Goal: Contribute content: Contribute content

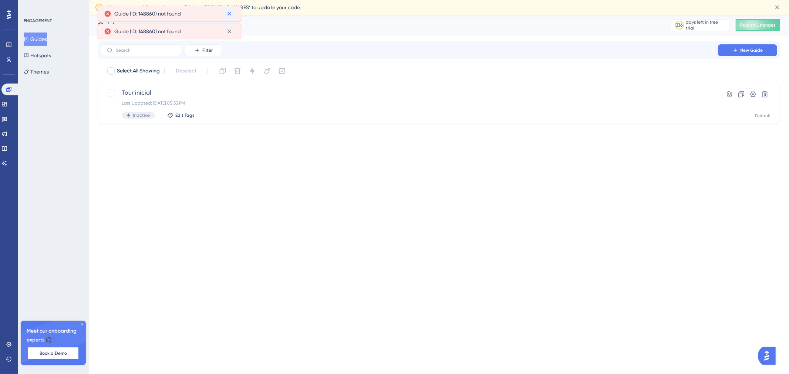
click at [228, 11] on icon at bounding box center [229, 13] width 7 height 7
click at [230, 14] on icon at bounding box center [229, 14] width 4 height 4
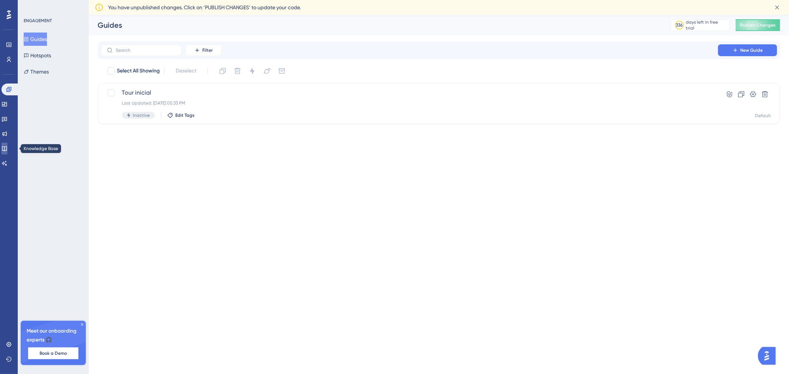
click at [7, 152] on link at bounding box center [4, 149] width 6 height 12
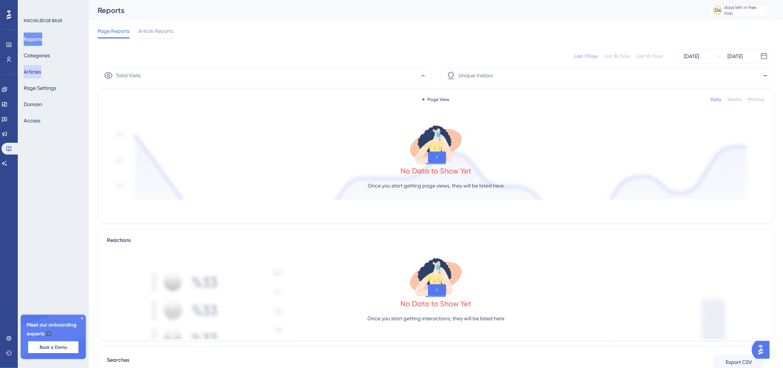
click at [36, 73] on button "Articles" at bounding box center [32, 71] width 17 height 13
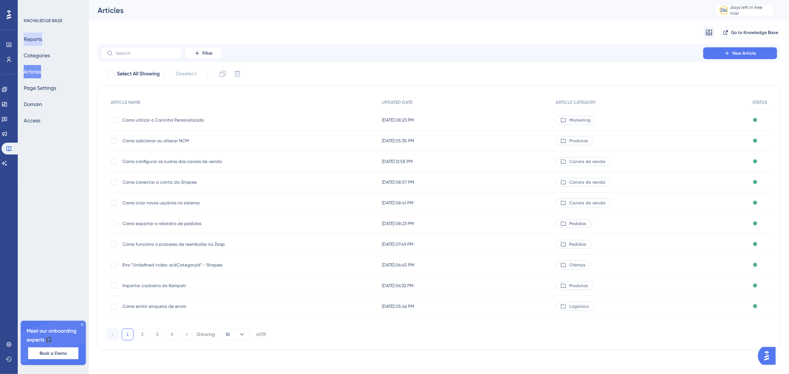
click at [42, 44] on button "Reports" at bounding box center [33, 39] width 18 height 13
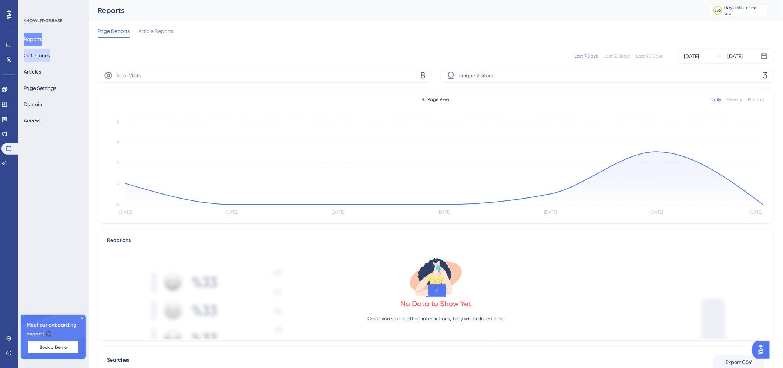
click at [47, 54] on button "Categories" at bounding box center [37, 55] width 26 height 13
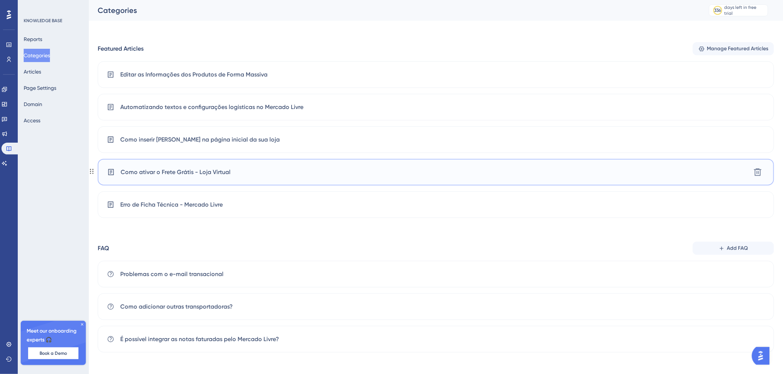
scroll to position [226, 0]
click at [743, 250] on span "Add FAQ" at bounding box center [737, 246] width 21 height 9
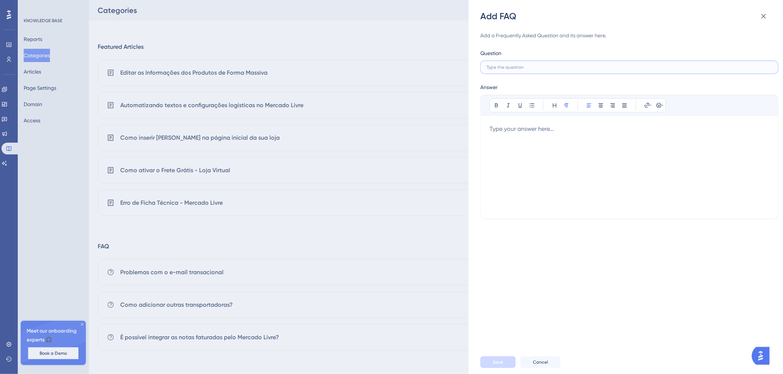
click at [578, 67] on input "text" at bounding box center [630, 67] width 286 height 5
type input "C"
click at [624, 143] on div at bounding box center [629, 167] width 280 height 85
click at [520, 70] on label at bounding box center [629, 67] width 298 height 13
click at [520, 70] on input "text" at bounding box center [630, 67] width 286 height 5
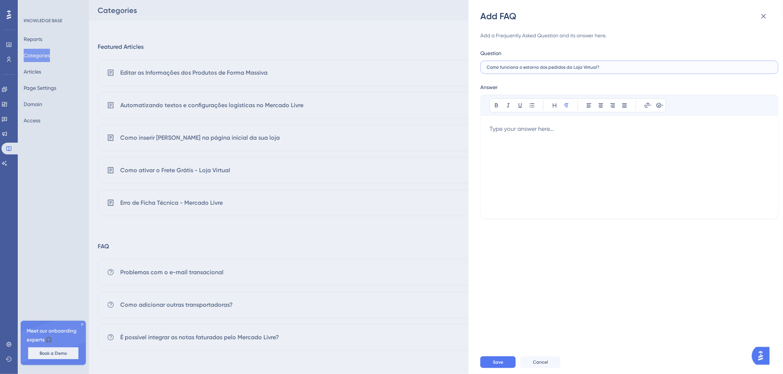
type input "Como funciona o estorno dos pedidos da Loja Virtual?"
click at [515, 136] on div at bounding box center [629, 167] width 280 height 85
click at [539, 159] on div at bounding box center [629, 167] width 280 height 85
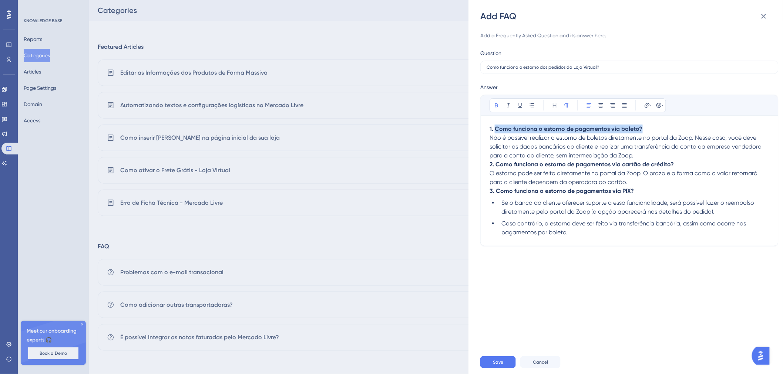
drag, startPoint x: 642, startPoint y: 128, endPoint x: 496, endPoint y: 133, distance: 145.9
click at [496, 133] on p "1. Como funciona o estorno de pagamentos via boleto? Não é possível realizar o …" at bounding box center [629, 143] width 280 height 36
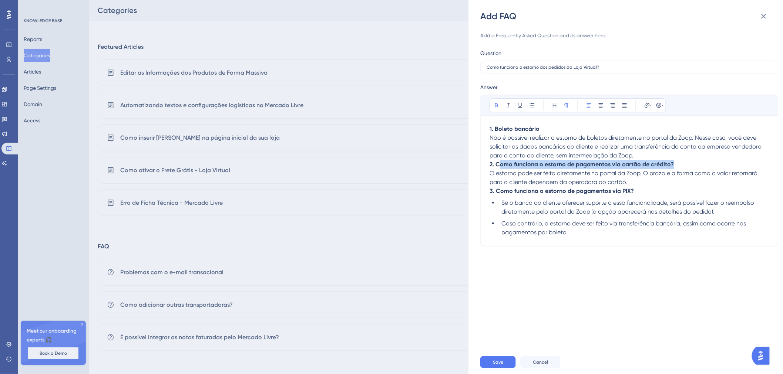
drag, startPoint x: 674, startPoint y: 165, endPoint x: 498, endPoint y: 168, distance: 175.4
click at [498, 168] on p "2. Como funciona o estorno de pagamentos via cartão de crédito? O estorno pode …" at bounding box center [629, 173] width 280 height 27
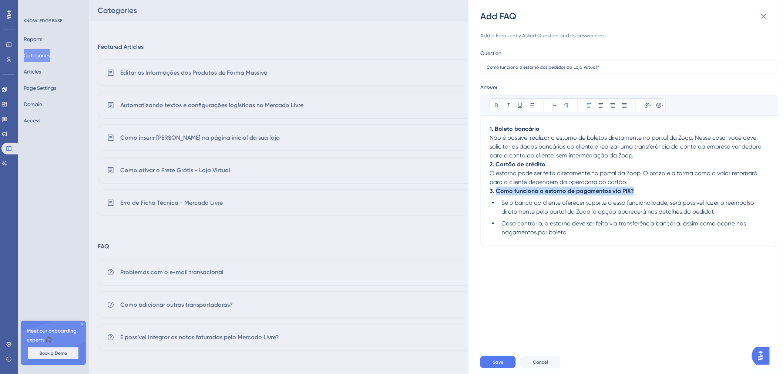
drag, startPoint x: 638, startPoint y: 191, endPoint x: 496, endPoint y: 194, distance: 141.7
click at [496, 194] on p "3. Como funciona o estorno de pagamentos via PIX?" at bounding box center [629, 191] width 280 height 9
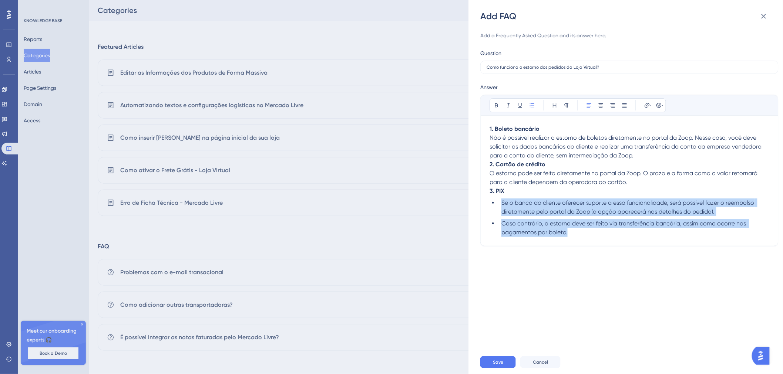
drag, startPoint x: 496, startPoint y: 204, endPoint x: 575, endPoint y: 241, distance: 87.9
click at [575, 241] on div "Bold Italic Underline Bullet Point Heading Normal Align Left Align Center Align…" at bounding box center [629, 171] width 298 height 152
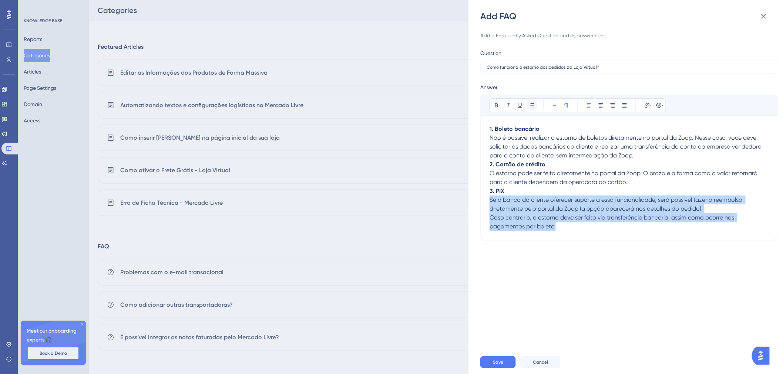
click at [536, 104] on button at bounding box center [532, 105] width 10 height 10
click at [542, 205] on p "Se o banco do cliente oferecer suporte a essa funcionalidade, será possível faz…" at bounding box center [629, 205] width 280 height 18
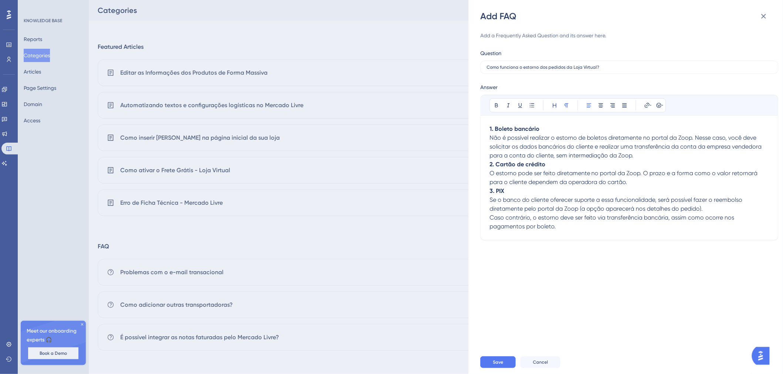
click at [573, 230] on p "Caso contrário, o estorno deve ser feito via transferência bancária, assim como…" at bounding box center [629, 222] width 280 height 18
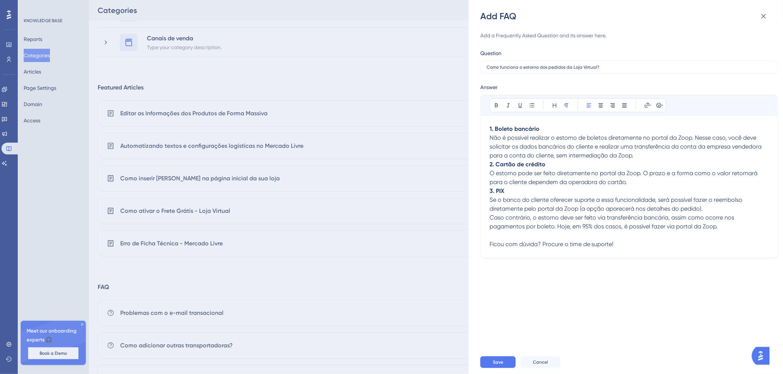
scroll to position [185, 0]
click at [496, 361] on span "Save" at bounding box center [498, 363] width 10 height 6
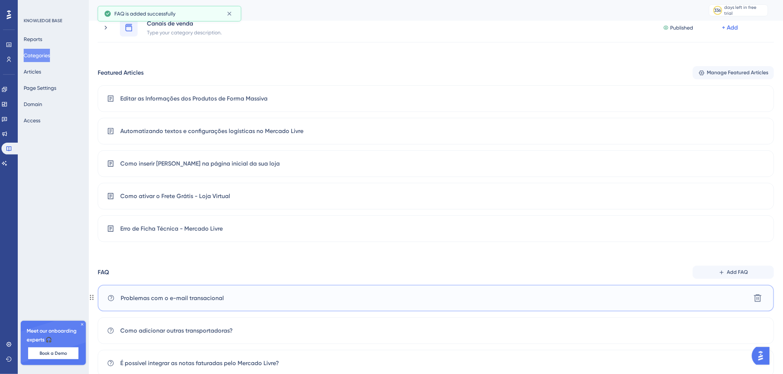
scroll to position [259, 0]
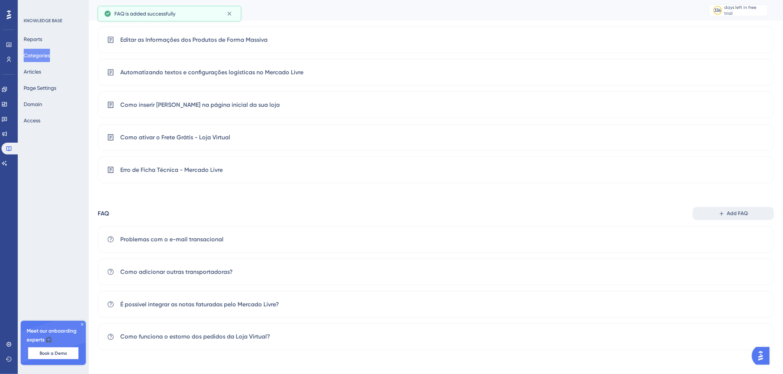
click at [750, 213] on button "Add FAQ" at bounding box center [733, 213] width 81 height 13
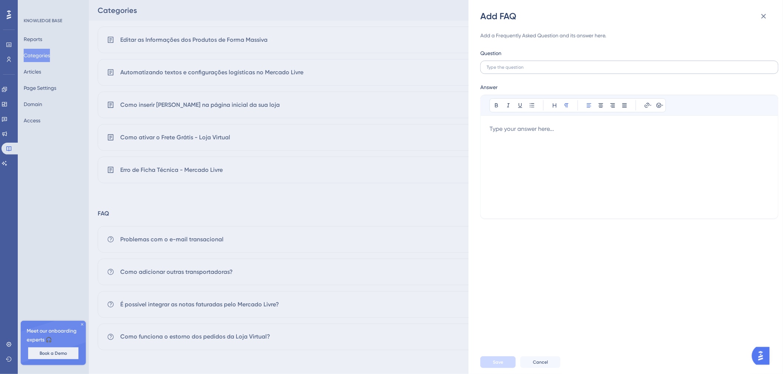
click at [516, 61] on label at bounding box center [629, 67] width 298 height 13
click at [516, 65] on input "text" at bounding box center [630, 67] width 286 height 5
paste input "Transferências bancárias e saques"
drag, startPoint x: 590, startPoint y: 62, endPoint x: 540, endPoint y: 62, distance: 50.3
click at [528, 60] on div "Question Transferências bancárias e saques - Zoop" at bounding box center [629, 61] width 298 height 25
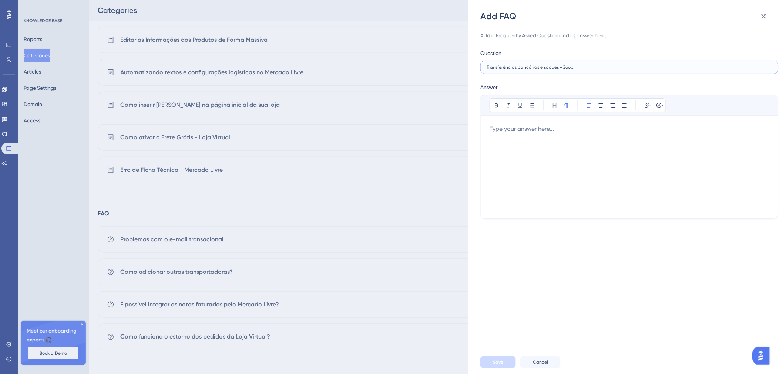
click at [569, 65] on input "Transferências bancárias e saques - Zoop" at bounding box center [630, 67] width 286 height 5
click at [563, 65] on input "Transferências bancárias e saques - Zoop" at bounding box center [630, 67] width 286 height 5
click at [560, 68] on input "Transferências bancárias e saques na Zoop" at bounding box center [630, 67] width 286 height 5
click at [581, 67] on input "Transferências bancárias e saques na Zoop" at bounding box center [630, 67] width 286 height 5
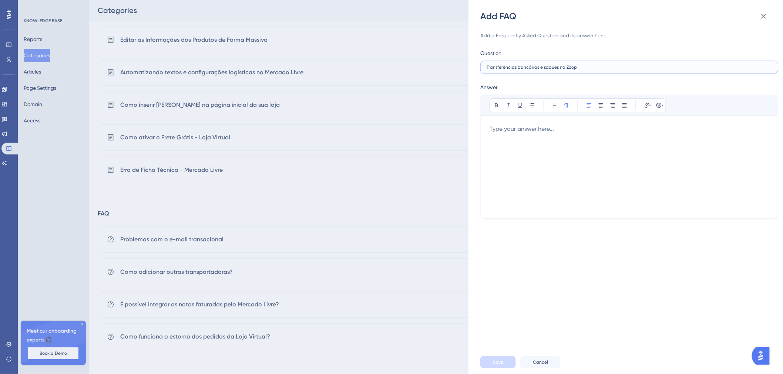
click at [487, 65] on input "Transferências bancárias e saques na Zoop" at bounding box center [630, 67] width 286 height 5
click at [631, 67] on input "Como funcionam as transferências bancárias e saques na Zoop" at bounding box center [630, 67] width 286 height 5
type input "Como funcionam as transferências bancárias e saques na Zoop?"
click at [555, 172] on div at bounding box center [629, 167] width 280 height 85
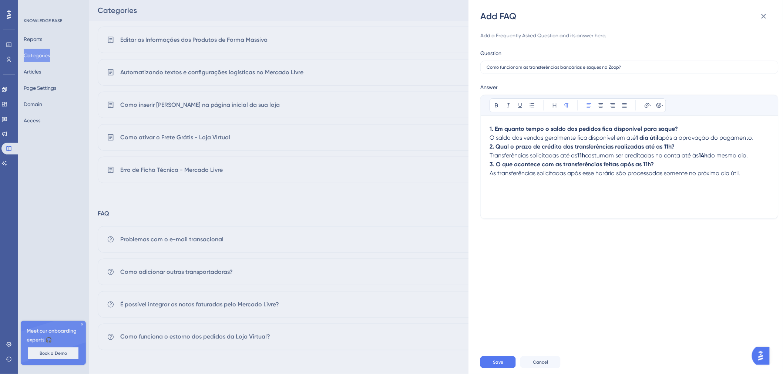
click at [758, 138] on p "1. Em quanto tempo o saldo dos pedidos fica disponível para saque? O saldo das …" at bounding box center [629, 134] width 280 height 18
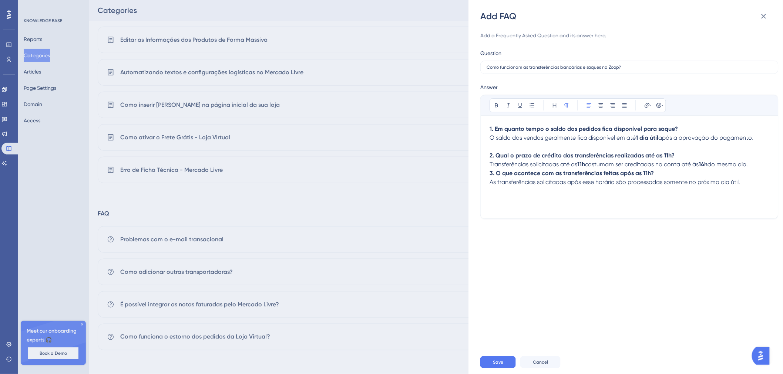
click at [758, 164] on p "2. Qual o prazo de crédito das transferências realizadas até as 11h? Transferên…" at bounding box center [629, 160] width 280 height 18
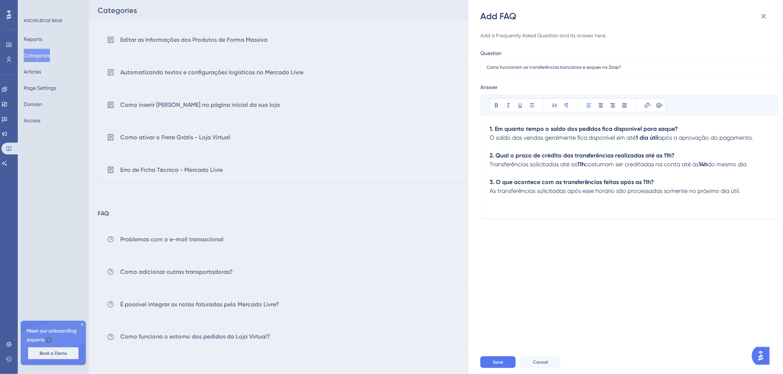
click at [760, 139] on p "1. Em quanto tempo o saldo dos pedidos fica disponível para saque? O saldo das …" at bounding box center [629, 138] width 280 height 27
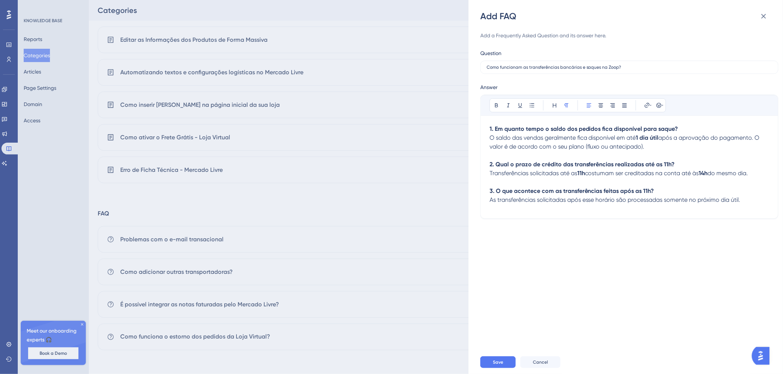
click at [664, 173] on span "costumam ser creditadas na conta até às" at bounding box center [642, 173] width 114 height 7
click at [507, 364] on button "Save" at bounding box center [498, 363] width 36 height 12
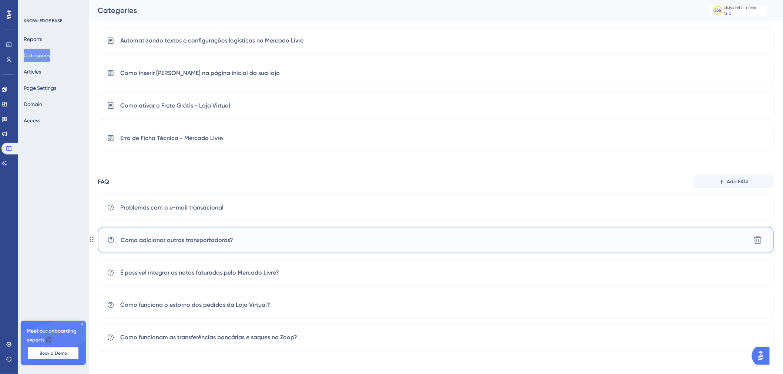
scroll to position [291, 0]
click at [264, 206] on div "Problemas com o e-mail transacional Delete" at bounding box center [436, 207] width 676 height 27
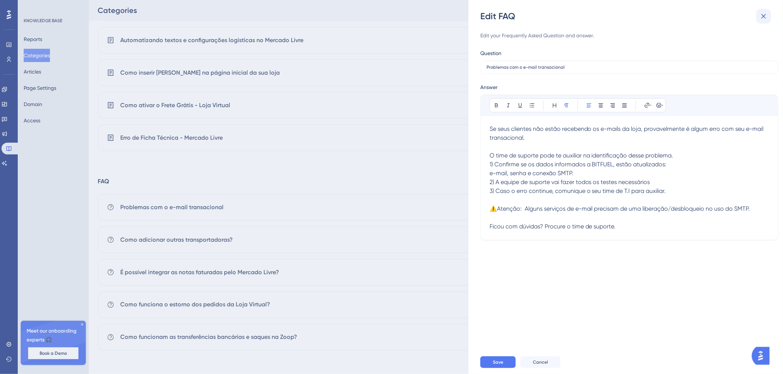
click at [759, 20] on icon at bounding box center [763, 16] width 9 height 9
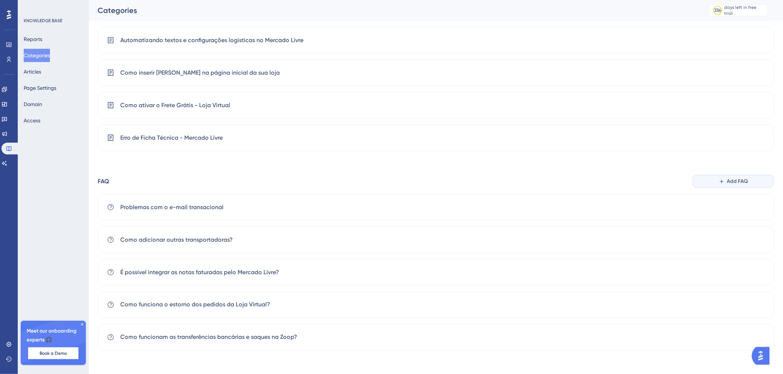
click at [741, 183] on span "Add FAQ" at bounding box center [737, 181] width 21 height 9
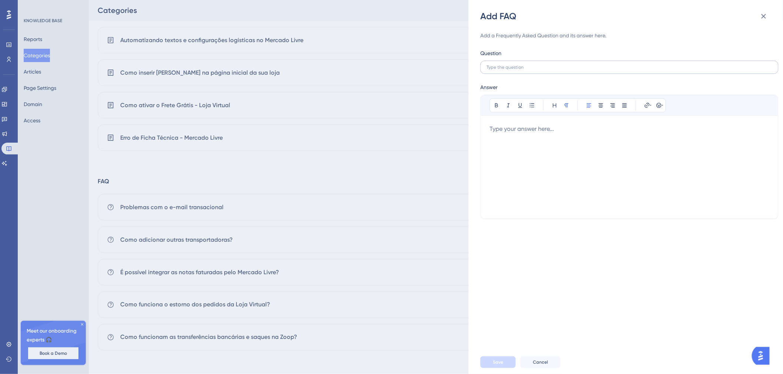
click at [565, 73] on label at bounding box center [629, 67] width 298 height 13
click at [565, 70] on input "text" at bounding box center [630, 67] width 286 height 5
type input "Como funciona o anti-fraude da Clearsale?"
click at [586, 139] on div at bounding box center [629, 167] width 280 height 85
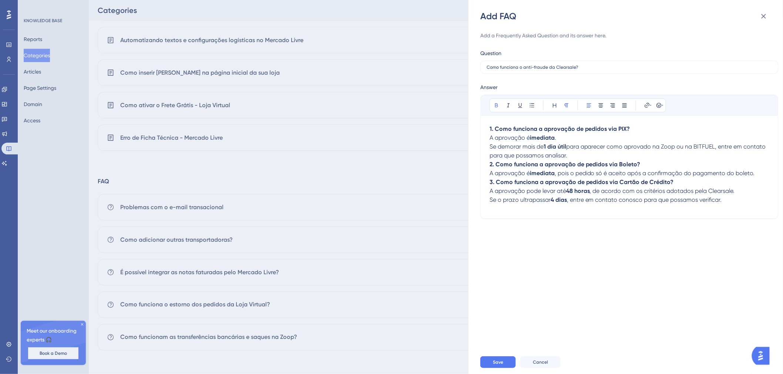
click at [633, 130] on p "1. Como funciona a aprovação de pedidos via PIX? A aprovação é imediata . Se de…" at bounding box center [629, 143] width 280 height 36
drag, startPoint x: 616, startPoint y: 130, endPoint x: 492, endPoint y: 130, distance: 123.9
click at [492, 130] on strong "1. Como funciona a aprovação de pedidos via PIX" at bounding box center [558, 128] width 138 height 7
click at [588, 131] on strong "1. Como funciona a aprovação de pedidos via PIX" at bounding box center [558, 128] width 138 height 7
drag, startPoint x: 587, startPoint y: 131, endPoint x: 495, endPoint y: 129, distance: 92.1
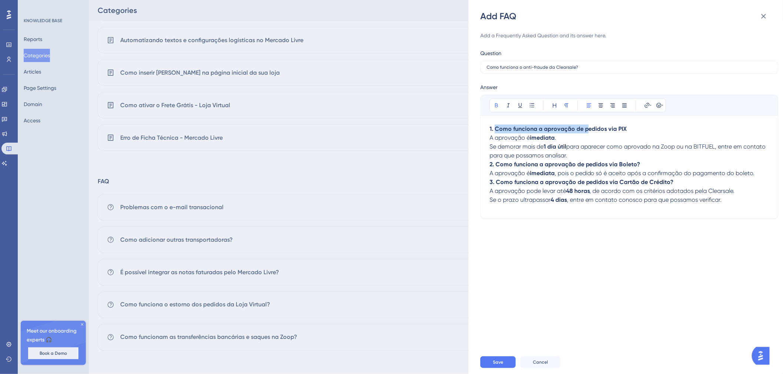
click at [495, 129] on strong "1. Como funciona a aprovação de pedidos via PIX" at bounding box center [558, 128] width 138 height 7
drag, startPoint x: 587, startPoint y: 164, endPoint x: 496, endPoint y: 164, distance: 91.4
click at [496, 164] on strong "2. Como funciona a aprovação de pedidos via Boleto?" at bounding box center [564, 164] width 151 height 7
click at [552, 168] on p "2. Pedidos via [GEOGRAPHIC_DATA]? A aprovação é imediata , pois o pedido só é a…" at bounding box center [629, 169] width 280 height 18
click at [625, 155] on p "1. Pedidos via PIX A aprovação é imediata . Se demorar mais de 1 dia útil para …" at bounding box center [629, 143] width 280 height 36
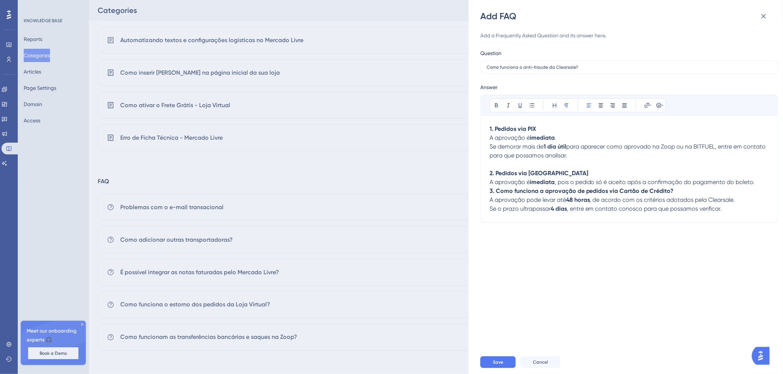
click at [760, 181] on p "2. Pedidos via Boleto A aprovação é imediata , pois o pedido só é aceito após a…" at bounding box center [629, 178] width 280 height 18
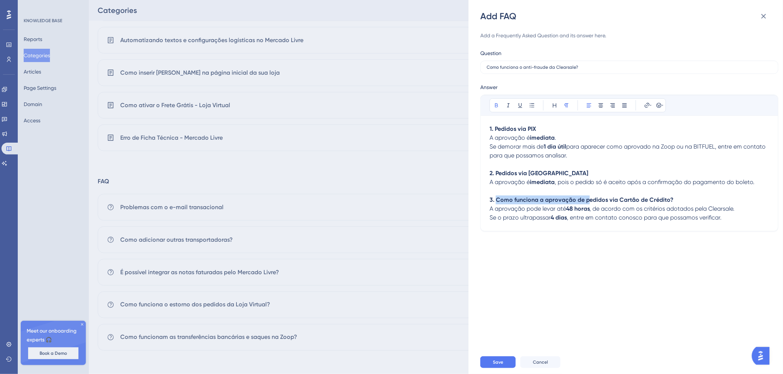
drag, startPoint x: 589, startPoint y: 200, endPoint x: 495, endPoint y: 201, distance: 94.0
click at [495, 201] on strong "3. Como funciona a aprovação de pedidos via Cartão de Crédito?" at bounding box center [581, 199] width 184 height 7
click at [605, 198] on p "3. Pedidos via Cartão de Crédito? A aprovação pode levar até 48 horas , de acor…" at bounding box center [629, 209] width 280 height 27
click at [664, 218] on span ", entre em contato conosco para que possamos verificar." at bounding box center [644, 217] width 155 height 7
click at [725, 217] on p "3. Pedidos via Cartão de Crédito A aprovação pode levar até 48 horas , de acord…" at bounding box center [629, 209] width 280 height 27
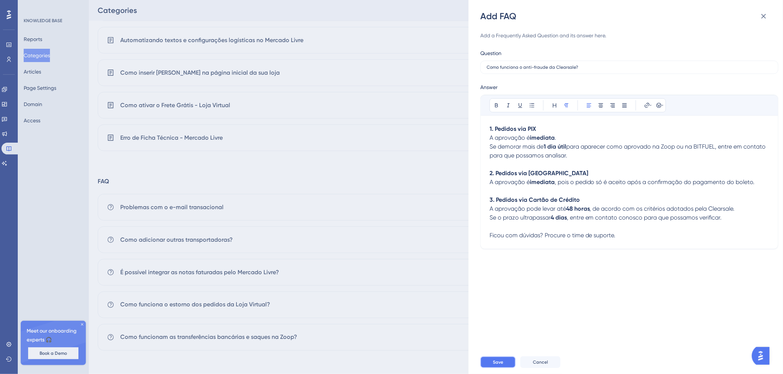
click at [504, 357] on button "Save" at bounding box center [498, 363] width 36 height 12
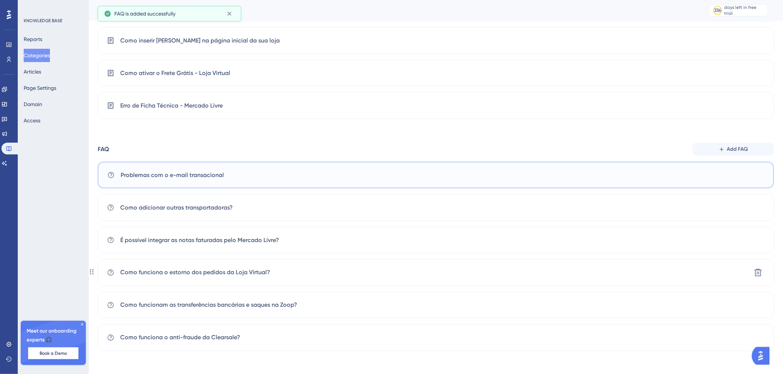
scroll to position [324, 0]
click at [239, 181] on div "Problemas com o e-mail transacional Delete" at bounding box center [436, 175] width 676 height 27
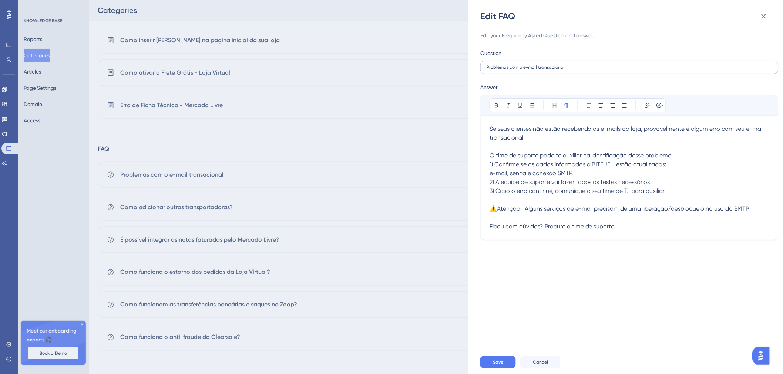
click at [526, 64] on label "Problemas com o e-mail transacional" at bounding box center [629, 67] width 298 height 13
click at [526, 65] on input "Problemas com o e-mail transacional" at bounding box center [630, 67] width 286 height 5
click at [526, 64] on label "Problemas com o e-mail transacional" at bounding box center [629, 67] width 298 height 13
click at [526, 65] on input "Problemas com o e-mail transacional" at bounding box center [630, 67] width 286 height 5
click at [573, 67] on input "Problemas com o e-mail transacional" at bounding box center [630, 67] width 286 height 5
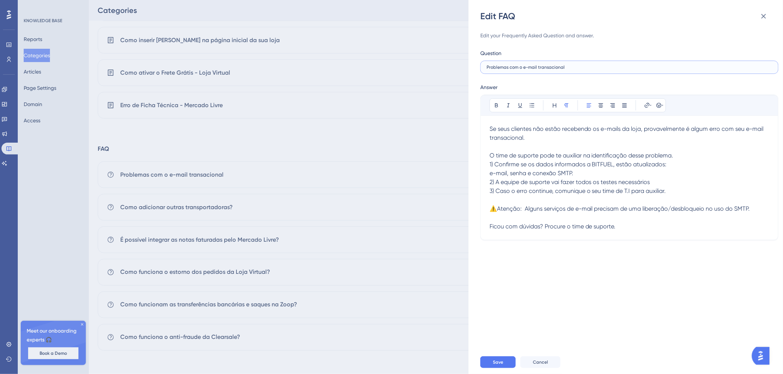
click at [573, 67] on input "Problemas com o e-mail transacional" at bounding box center [630, 67] width 286 height 5
type input "Estou com problemas no meu e-mail transacional"
click at [499, 366] on button "Save" at bounding box center [498, 363] width 36 height 12
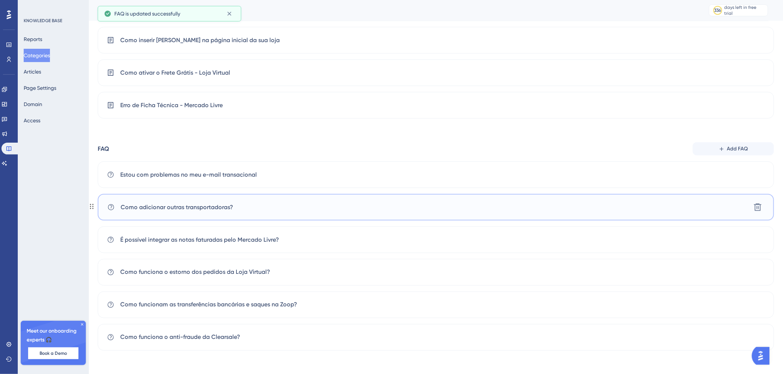
click at [292, 204] on div "Como adicionar outras transportadoras? [GEOGRAPHIC_DATA]" at bounding box center [436, 207] width 676 height 27
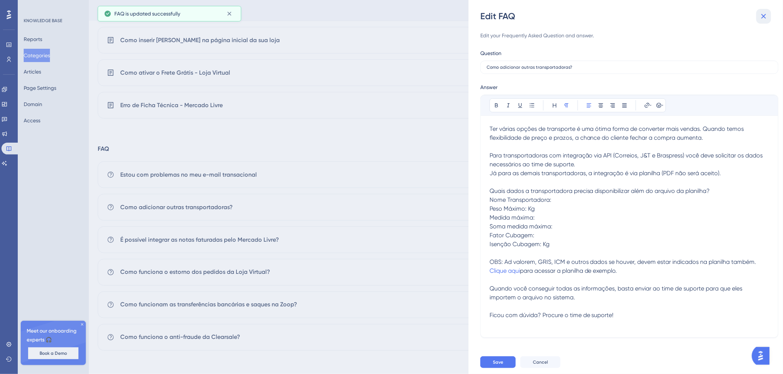
click at [766, 20] on icon at bounding box center [763, 16] width 9 height 9
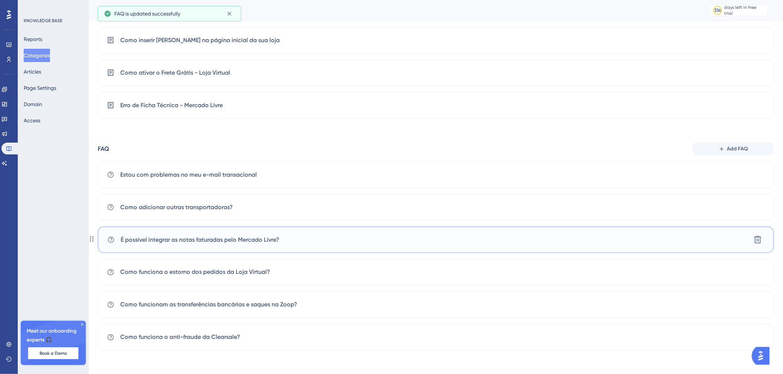
click at [262, 238] on span "É possível integrar as notas faturadas pelo Mercado Livre?" at bounding box center [200, 240] width 159 height 9
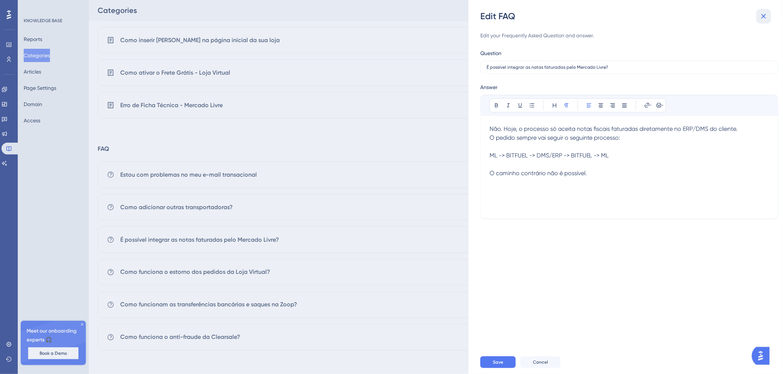
click at [760, 19] on icon at bounding box center [763, 16] width 9 height 9
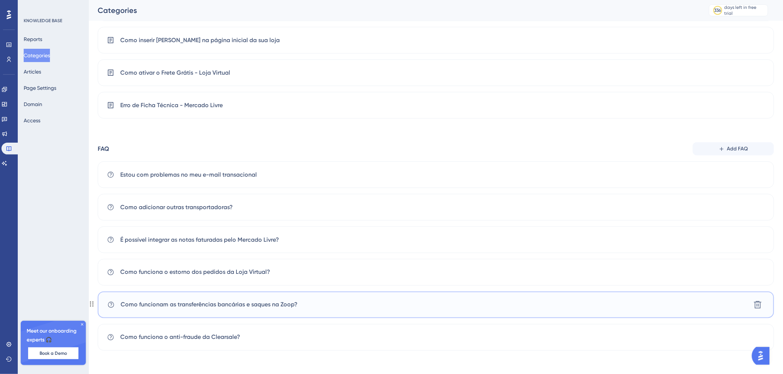
click at [189, 302] on span "Como funcionam as transferências bancárias e saques na Zoop?" at bounding box center [209, 305] width 177 height 9
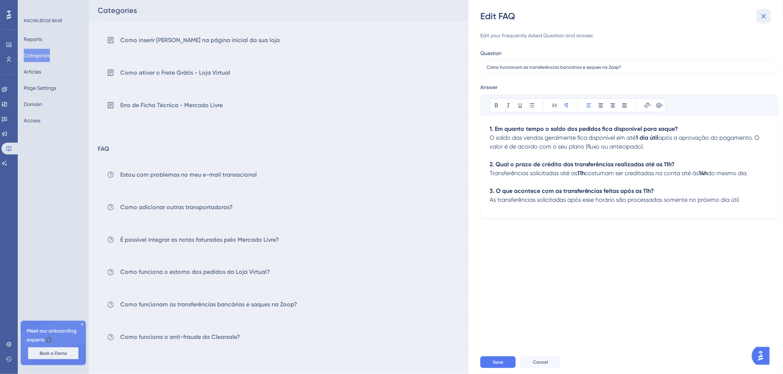
click at [771, 18] on button at bounding box center [763, 16] width 15 height 15
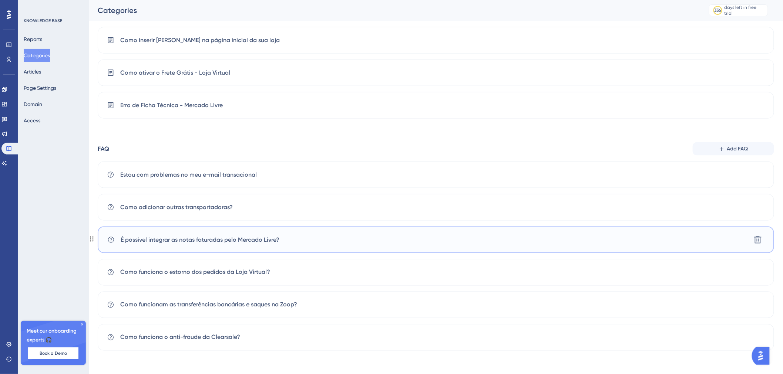
click at [289, 245] on div "É possível integrar as notas faturadas pelo Mercado Livre? [GEOGRAPHIC_DATA]" at bounding box center [436, 240] width 676 height 27
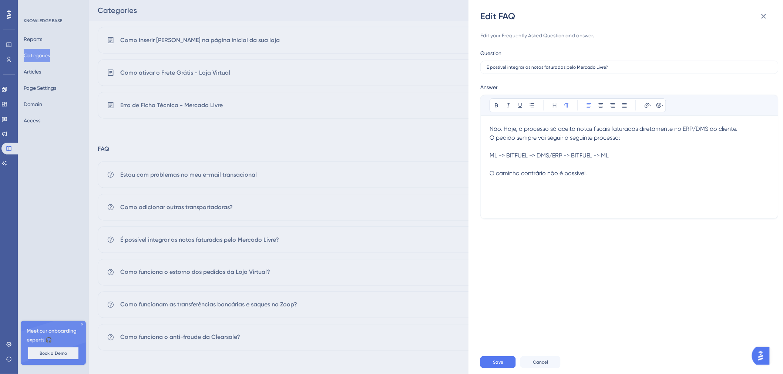
click at [502, 129] on span "Não. Hoje, o processo só aceita notas fiscais faturadas diretamente no ERP/DMS …" at bounding box center [613, 128] width 248 height 7
drag, startPoint x: 502, startPoint y: 129, endPoint x: 490, endPoint y: 129, distance: 12.2
click at [490, 129] on span "Não. Hoje, o processo só aceita notas fiscais faturadas diretamente no ERP/DMS …" at bounding box center [613, 128] width 248 height 7
click at [498, 110] on button at bounding box center [496, 105] width 10 height 10
click at [563, 153] on span "ML -> BITFUEL -> DMS/ERP -> BITFUEL -> ML" at bounding box center [549, 155] width 120 height 7
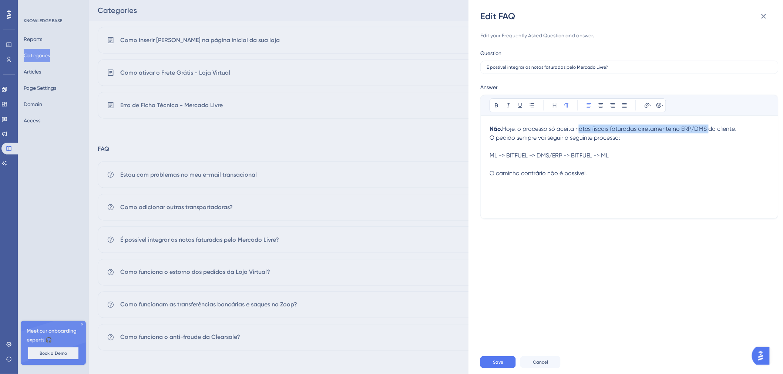
drag, startPoint x: 576, startPoint y: 130, endPoint x: 593, endPoint y: 125, distance: 17.4
click at [708, 123] on div "Bold Italic Underline Bullet Point Heading Normal Align Left Align Center Align…" at bounding box center [629, 152] width 280 height 115
click at [546, 137] on span "O pedido sempre vai seguir o seguinte processo:" at bounding box center [554, 137] width 131 height 7
drag, startPoint x: 551, startPoint y: 130, endPoint x: 561, endPoint y: 130, distance: 10.0
click at [561, 130] on span "Hoje, o processo só aceita notas fiscais faturadas diretamente no ERP/DMS do cl…" at bounding box center [619, 128] width 234 height 7
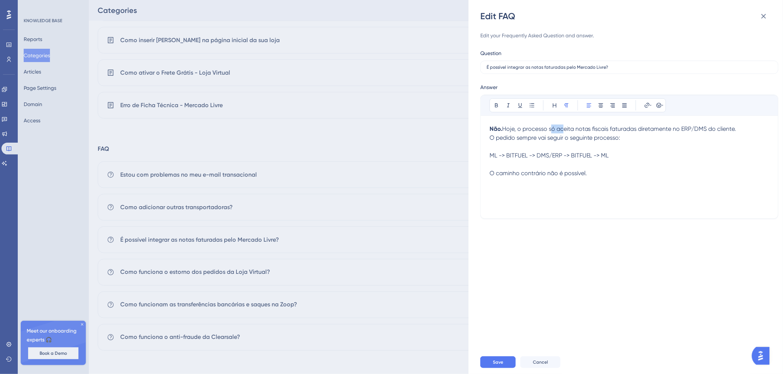
click at [561, 130] on span "Hoje, o processo só aceita notas fiscais faturadas diretamente no ERP/DMS do cl…" at bounding box center [619, 128] width 234 height 7
click at [529, 128] on span "Hoje, o processo só aceita notas fiscais faturadas diretamente no ERP/DMS do cl…" at bounding box center [619, 128] width 234 height 7
click at [524, 129] on span "Hoje, o sistema aceita somente notas fiscais faturadas diretamente no ERP/DMS d…" at bounding box center [626, 128] width 248 height 7
drag, startPoint x: 546, startPoint y: 129, endPoint x: 586, endPoint y: 129, distance: 40.3
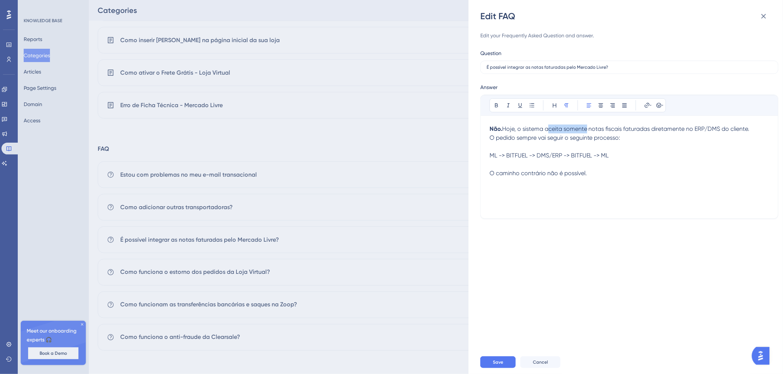
click at [586, 129] on span "Hoje, o sistema aceita somente notas fiscais faturadas diretamente no ERP/DMS d…" at bounding box center [626, 128] width 248 height 7
click at [581, 129] on span "Hoje, o sistema aceita somente notas fiscais faturadas diretamente no ERP/DMS d…" at bounding box center [626, 128] width 248 height 7
click at [500, 107] on button at bounding box center [496, 105] width 10 height 10
click at [698, 128] on span "notas fiscais faturadas diretamente no ERP/DMS do cliente." at bounding box center [666, 128] width 161 height 7
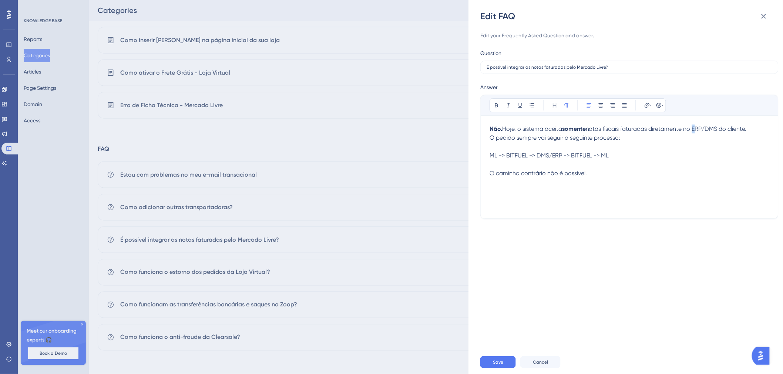
click at [701, 126] on span "notas fiscais faturadas diretamente no ERP/DMS do cliente." at bounding box center [666, 128] width 161 height 7
drag, startPoint x: 721, startPoint y: 129, endPoint x: 696, endPoint y: 130, distance: 24.4
click at [696, 130] on span "notas fiscais faturadas diretamente no ERP/DMS do cliente." at bounding box center [666, 128] width 161 height 7
click at [498, 105] on icon at bounding box center [497, 105] width 6 height 6
click at [649, 142] on p at bounding box center [629, 146] width 280 height 9
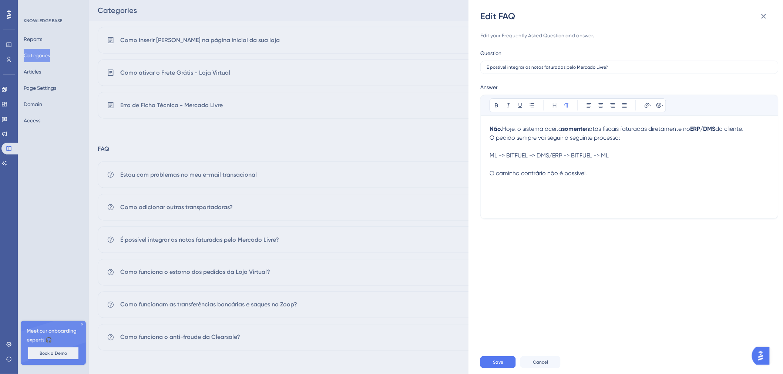
click at [645, 160] on p at bounding box center [629, 164] width 280 height 9
click at [508, 363] on button "Save" at bounding box center [498, 363] width 36 height 12
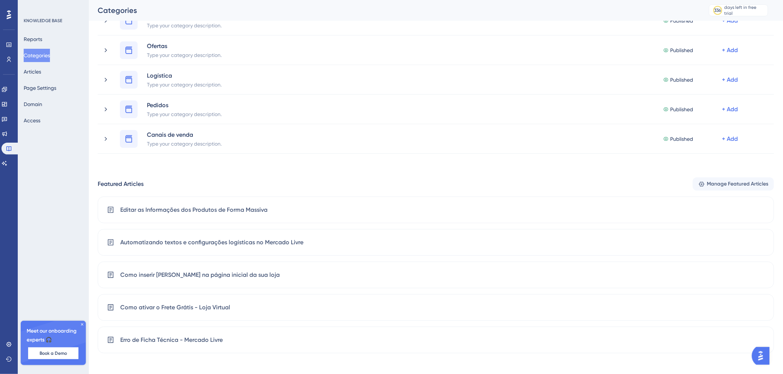
scroll to position [77, 0]
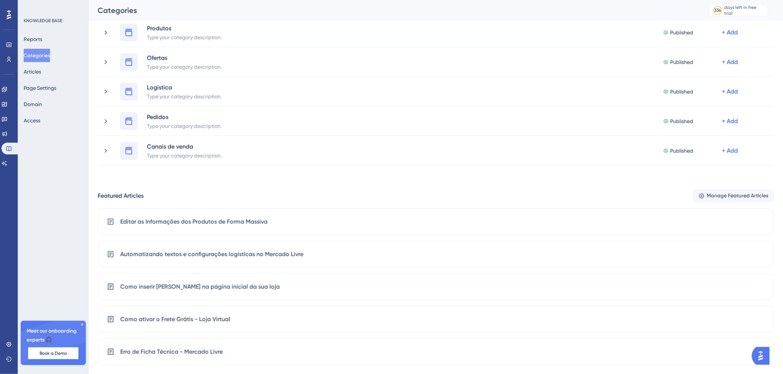
click at [671, 198] on div "Featured Articles Manage Featured Articles" at bounding box center [436, 195] width 676 height 13
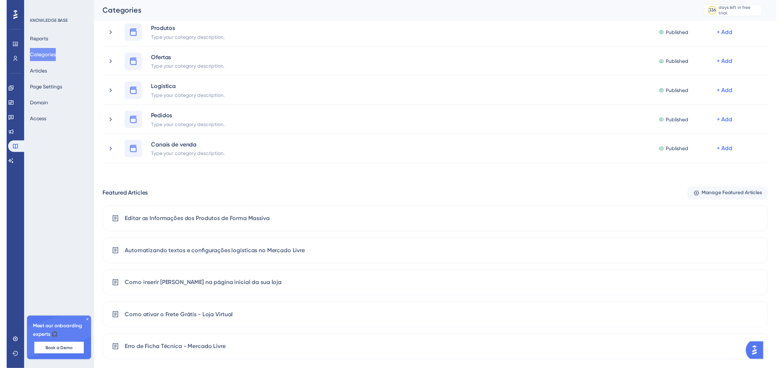
scroll to position [0, 0]
